Goal: Information Seeking & Learning: Learn about a topic

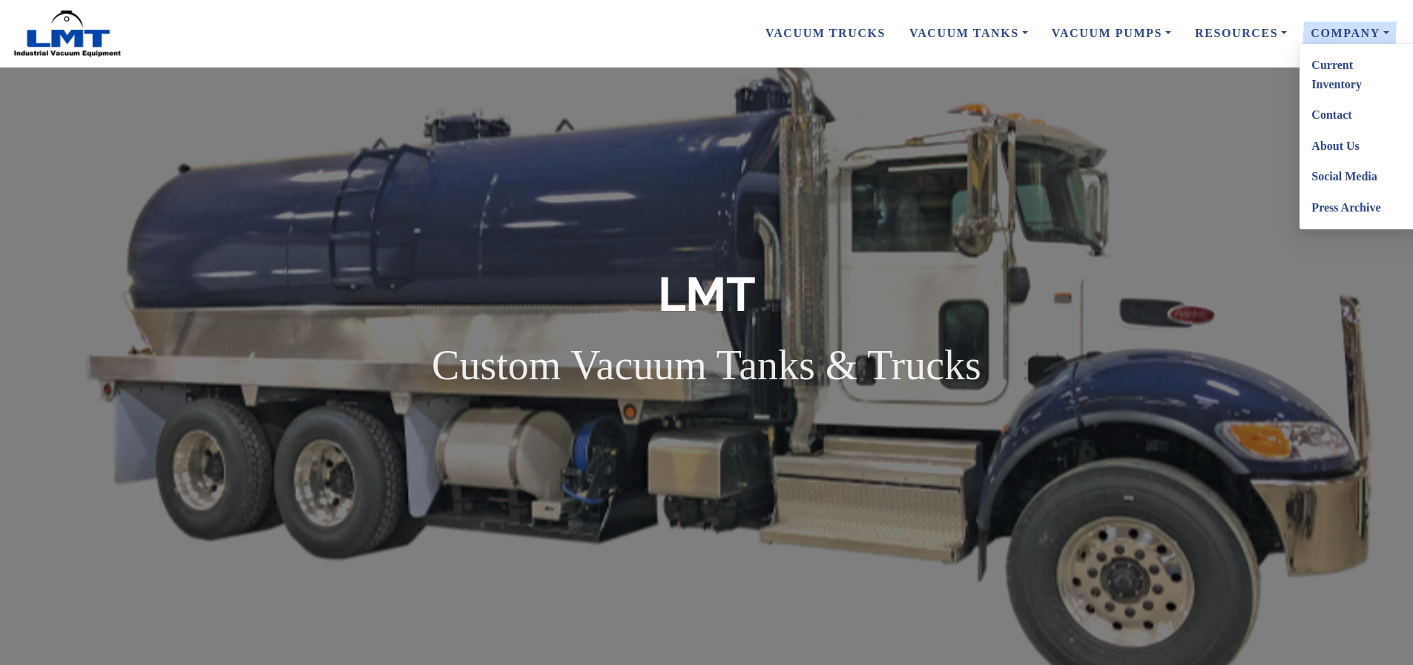
click at [1349, 113] on link "Contact" at bounding box center [1358, 114] width 117 height 31
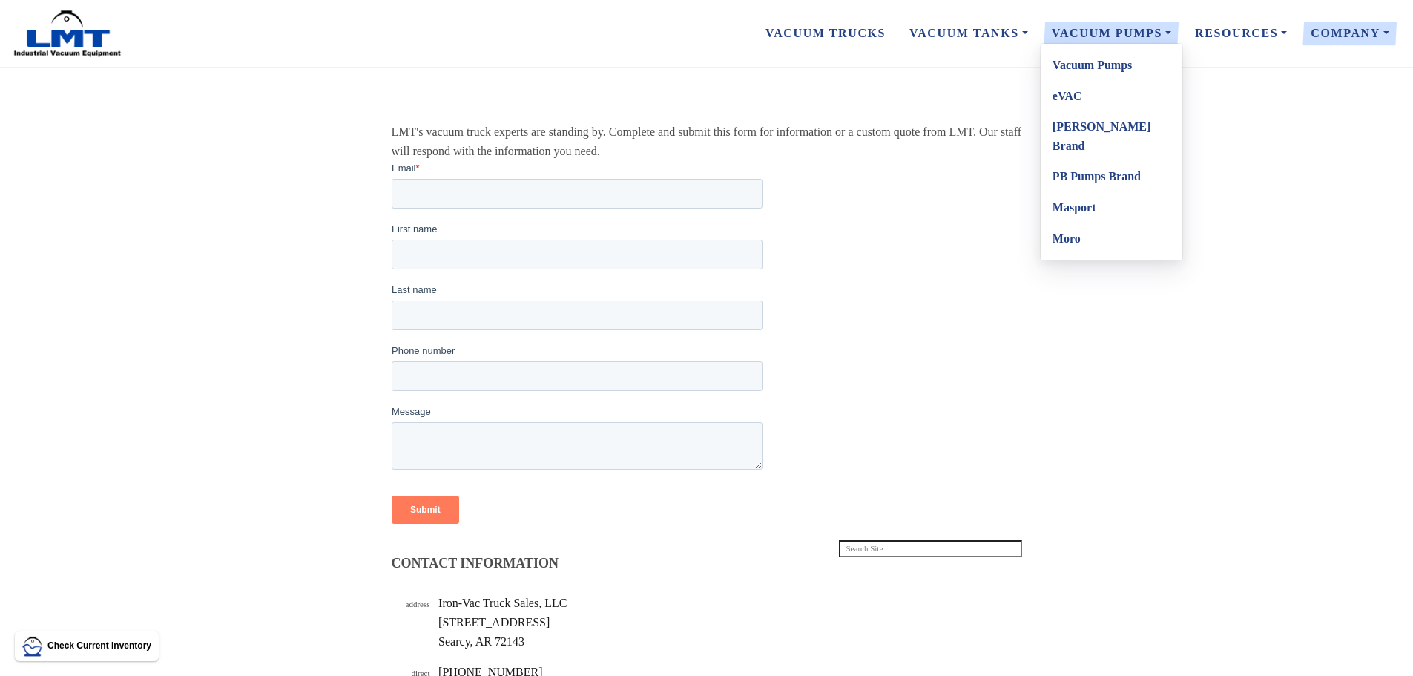
click at [1085, 72] on link "Vacuum Pumps" at bounding box center [1112, 65] width 142 height 31
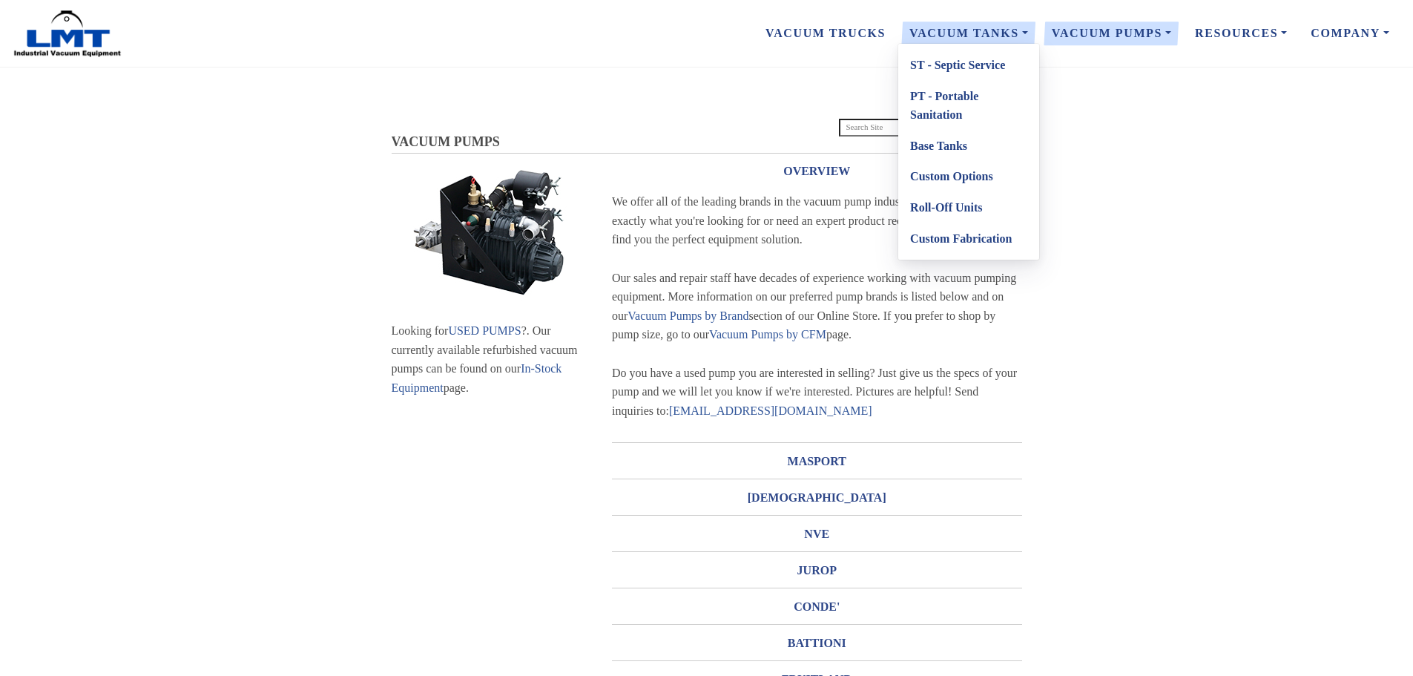
click at [1013, 73] on link "ST - Septic Service" at bounding box center [969, 65] width 141 height 31
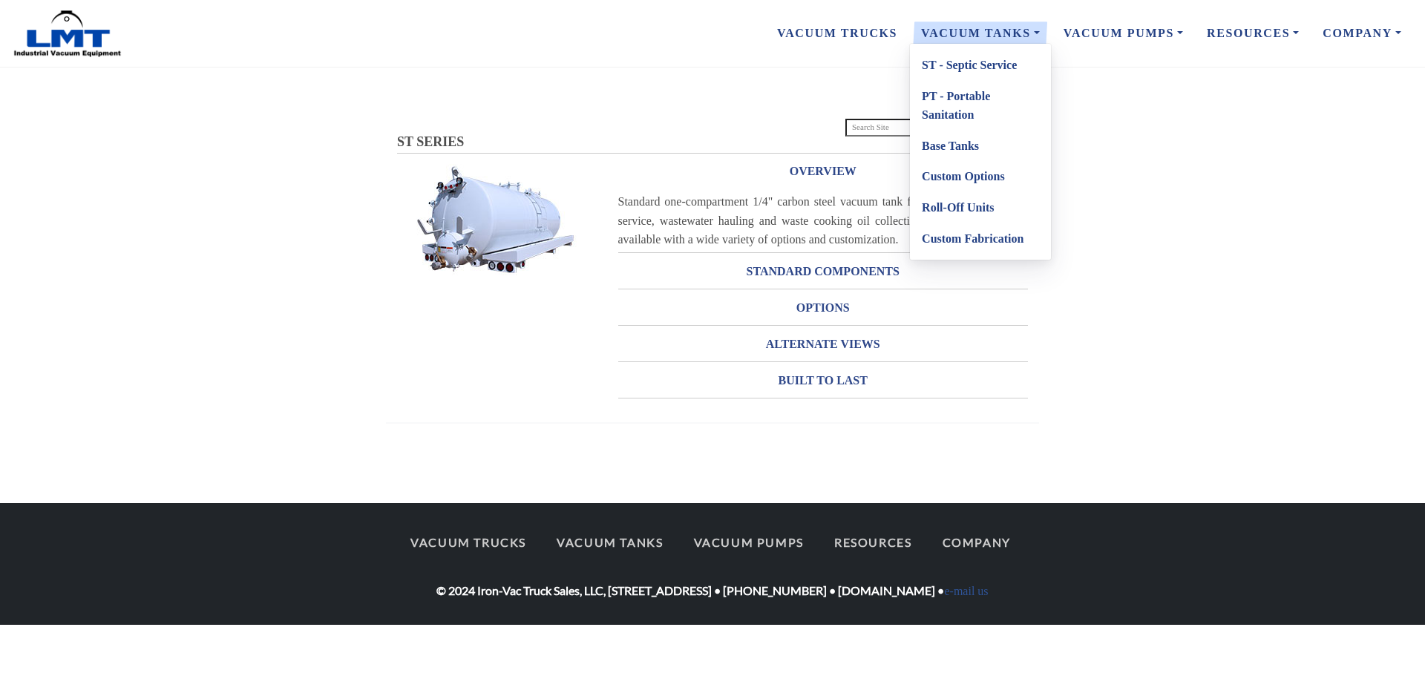
click at [988, 94] on link "PT - Portable Sanitation" at bounding box center [980, 106] width 141 height 50
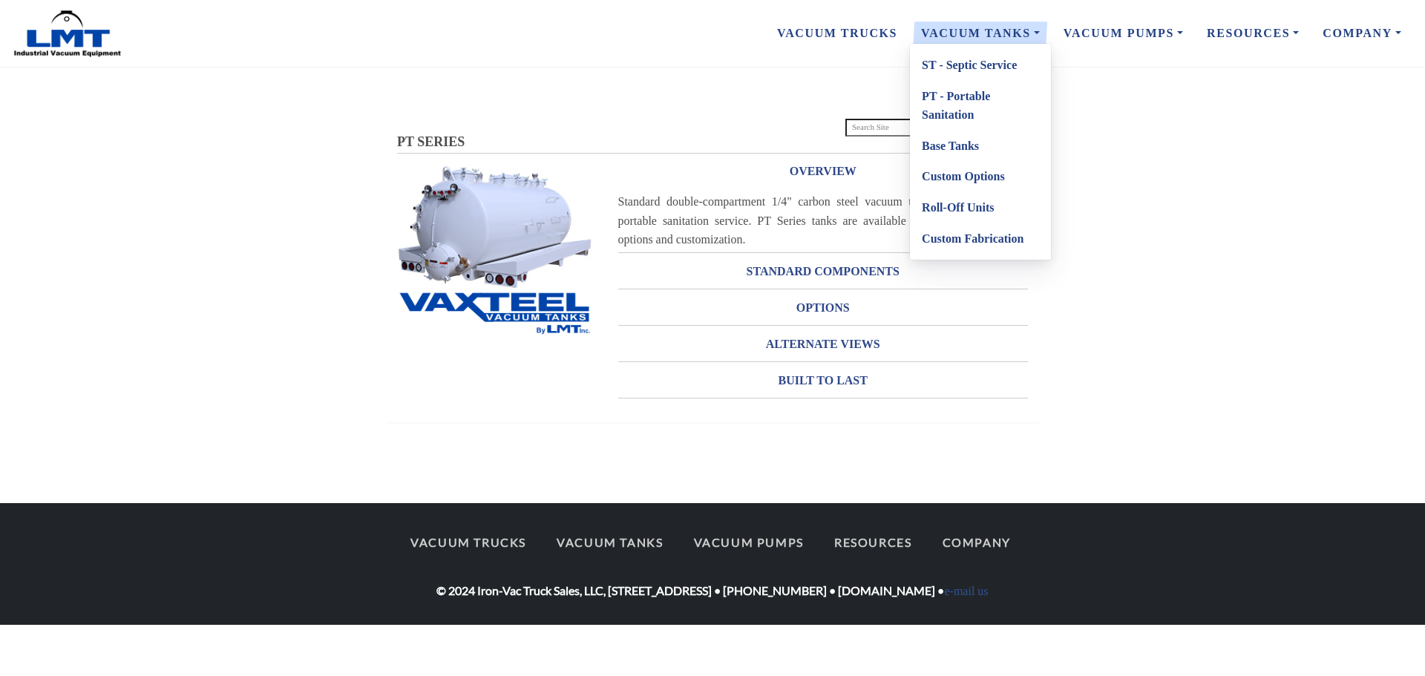
click at [964, 139] on link "Base Tanks" at bounding box center [980, 146] width 141 height 31
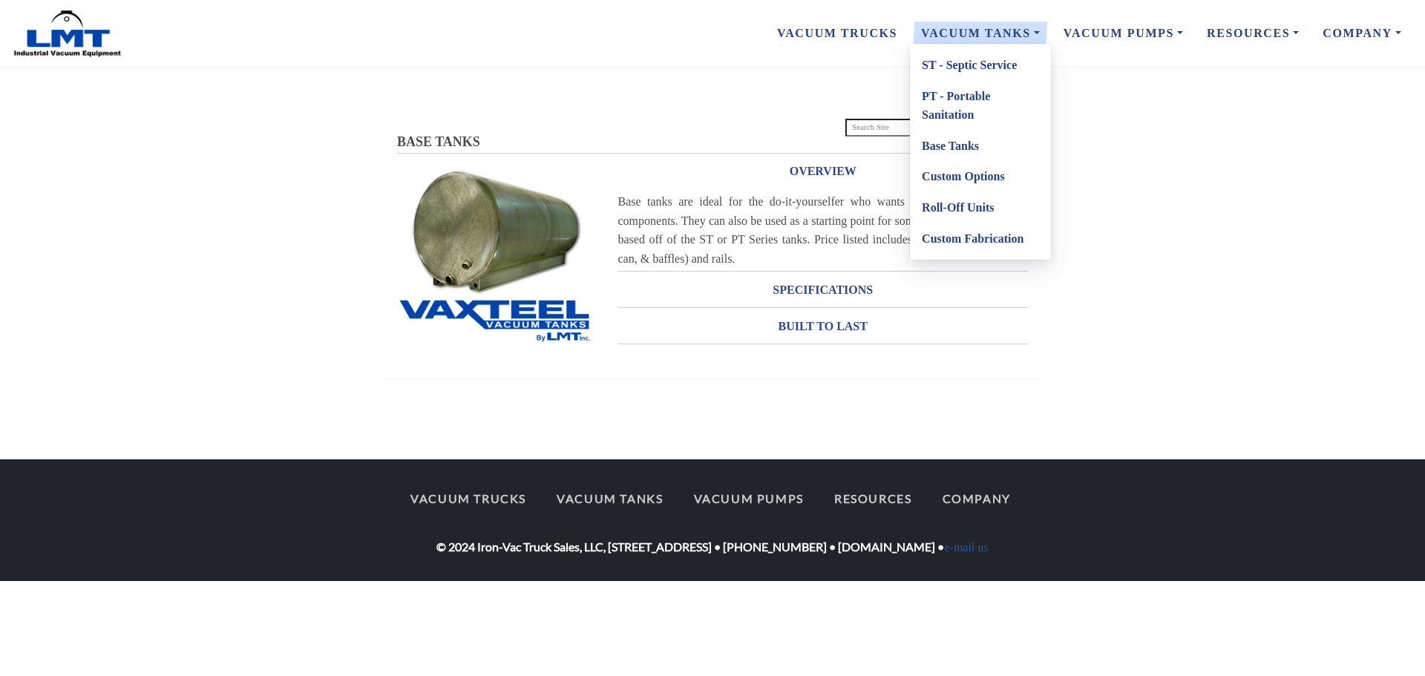
click at [977, 167] on link "Custom Options" at bounding box center [980, 176] width 141 height 31
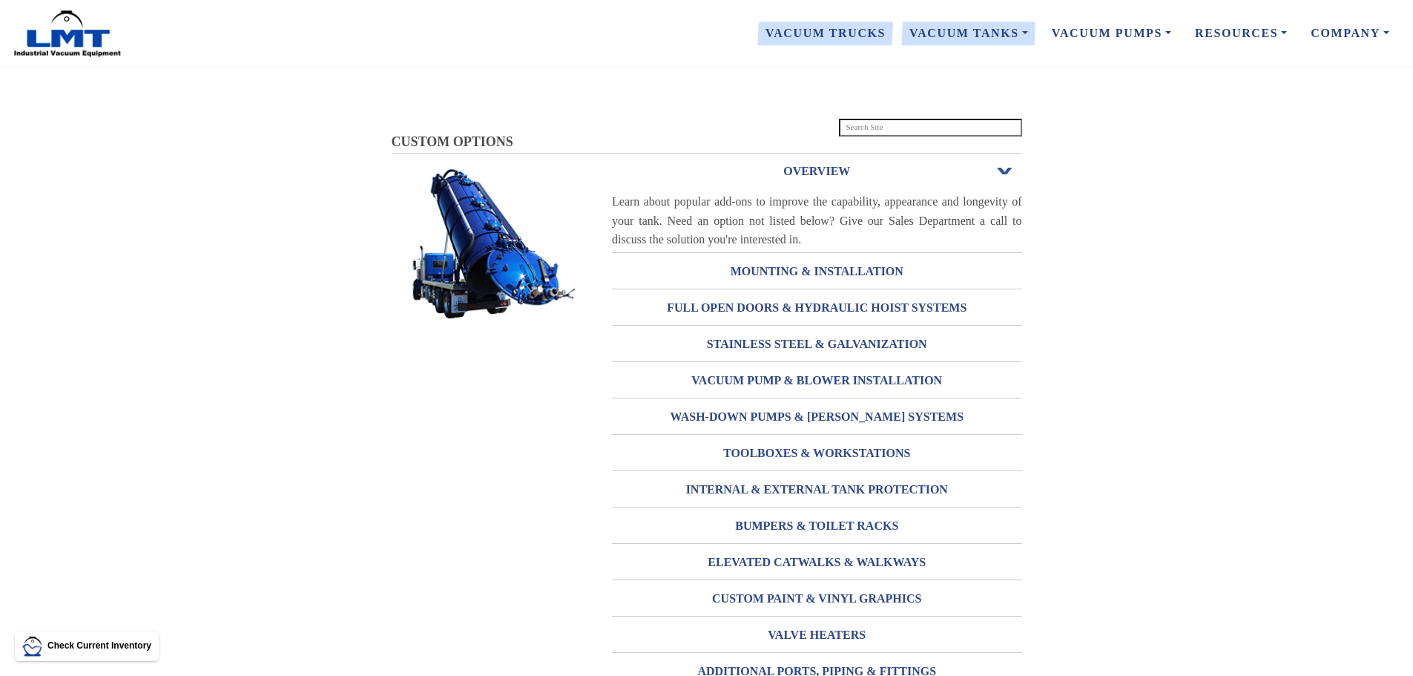
click at [817, 42] on link "Vacuum Trucks" at bounding box center [826, 33] width 144 height 31
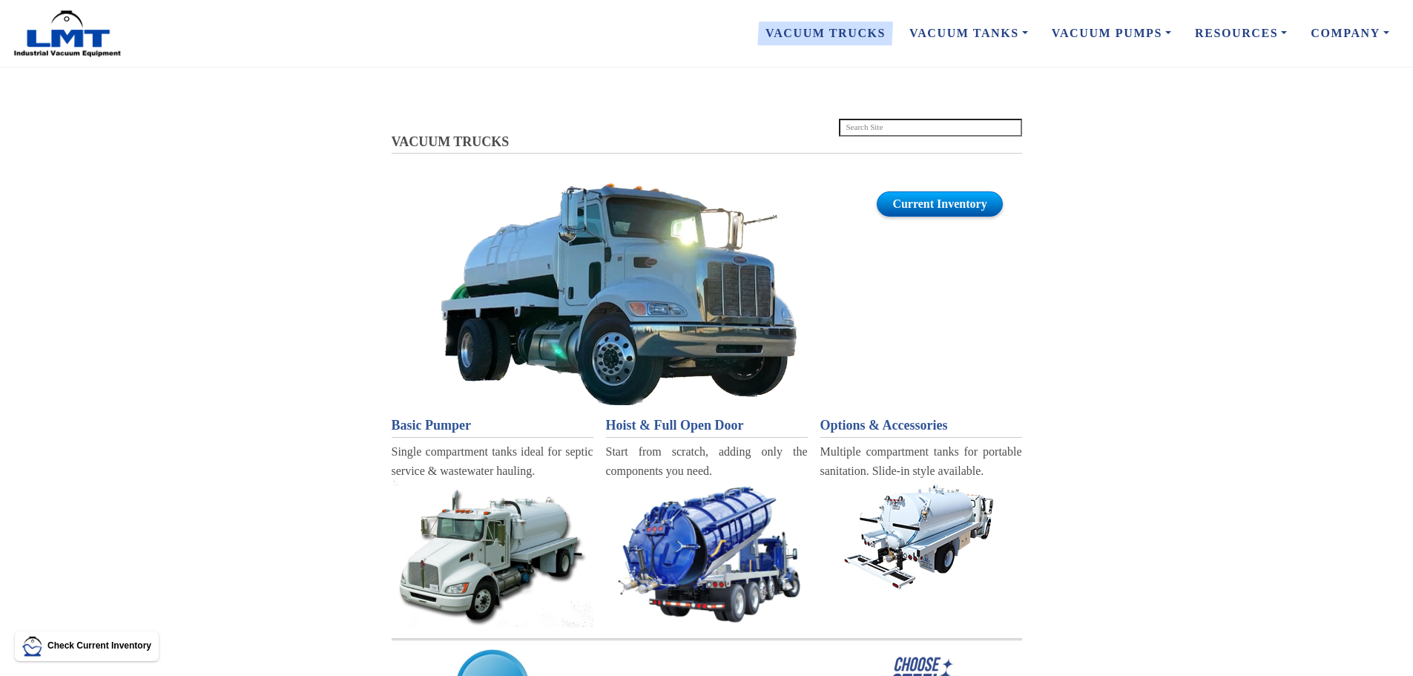
click at [894, 203] on link "Current Inventory" at bounding box center [939, 203] width 125 height 25
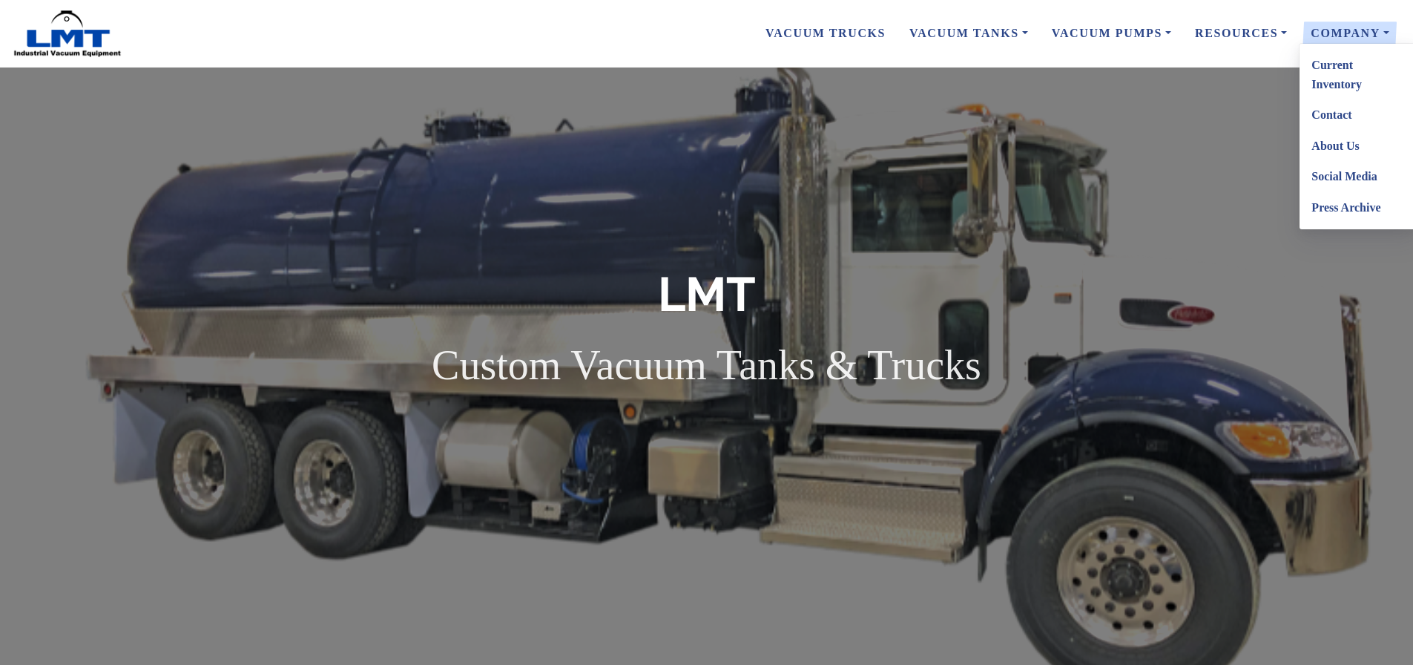
click at [1344, 145] on link "About Us" at bounding box center [1358, 146] width 117 height 31
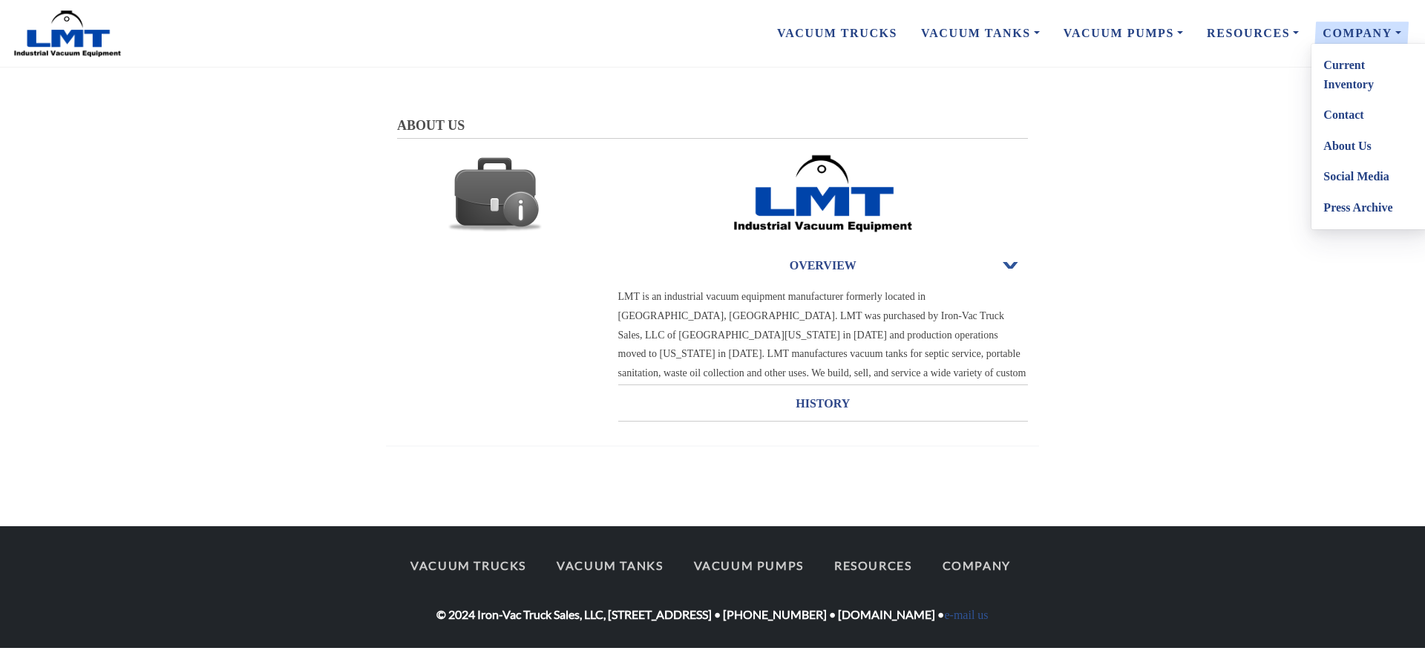
click at [1336, 66] on link "Current Inventory" at bounding box center [1369, 75] width 117 height 50
